Goal: Contribute content: Add original content to the website for others to see

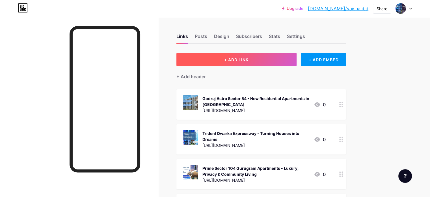
click at [288, 62] on button "+ ADD LINK" at bounding box center [237, 60] width 120 height 14
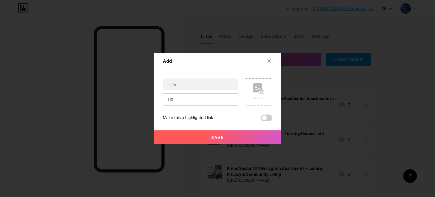
click at [202, 96] on input "text" at bounding box center [200, 99] width 75 height 11
click at [184, 101] on input "text" at bounding box center [200, 99] width 75 height 11
paste input "[URL][DOMAIN_NAME]"
type input "[URL][DOMAIN_NAME]"
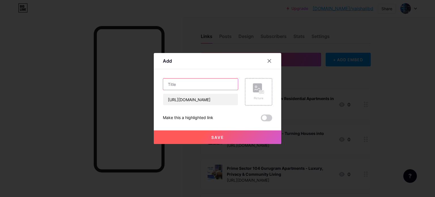
click at [211, 80] on input "text" at bounding box center [200, 83] width 75 height 11
click at [211, 84] on input "text" at bounding box center [200, 83] width 75 height 11
paste input "[PERSON_NAME] City living, redefined for you [GEOGRAPHIC_DATA]"
type input "[PERSON_NAME] City living, redefined for you [GEOGRAPHIC_DATA]"
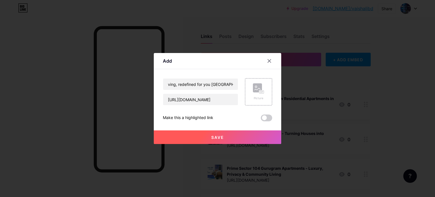
click at [214, 137] on span "Save" at bounding box center [217, 137] width 13 height 5
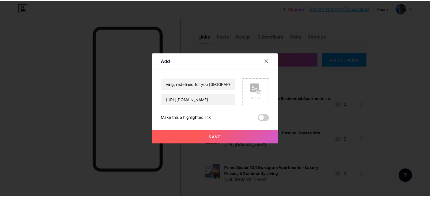
scroll to position [0, 0]
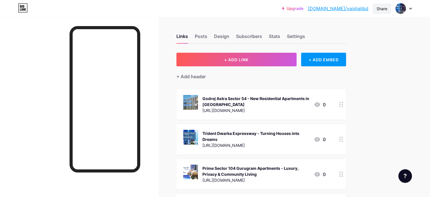
click at [379, 9] on div "Share" at bounding box center [382, 9] width 11 height 6
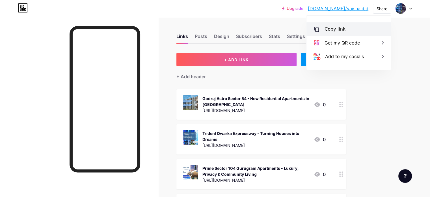
click at [324, 29] on div "Copy link" at bounding box center [349, 29] width 84 height 14
